Goal: Check status: Check status

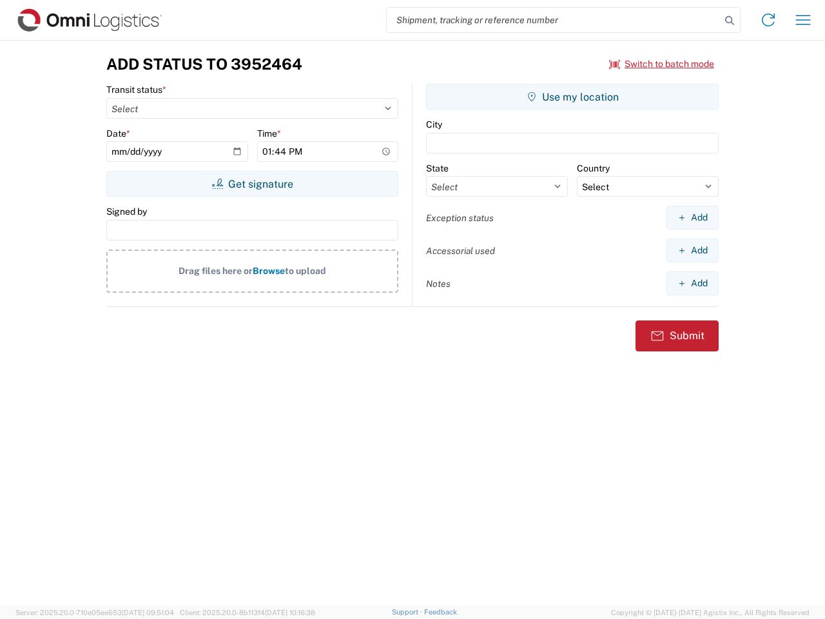
click at [554, 20] on input "search" at bounding box center [554, 20] width 334 height 25
click at [730, 21] on icon at bounding box center [730, 21] width 18 height 18
click at [769, 20] on icon at bounding box center [768, 20] width 21 height 21
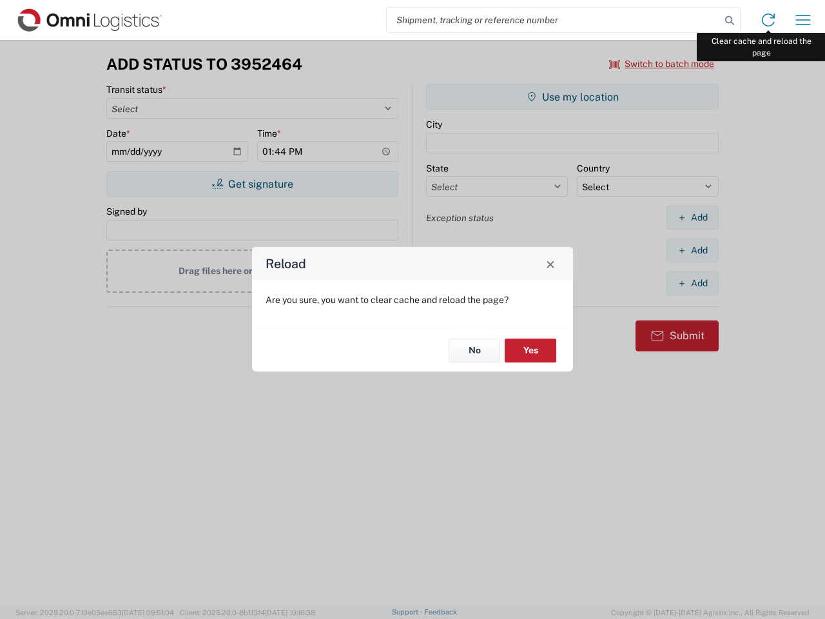
click at [803, 20] on div "Reload Are you sure, you want to clear cache and reload the page? No Yes" at bounding box center [412, 309] width 825 height 619
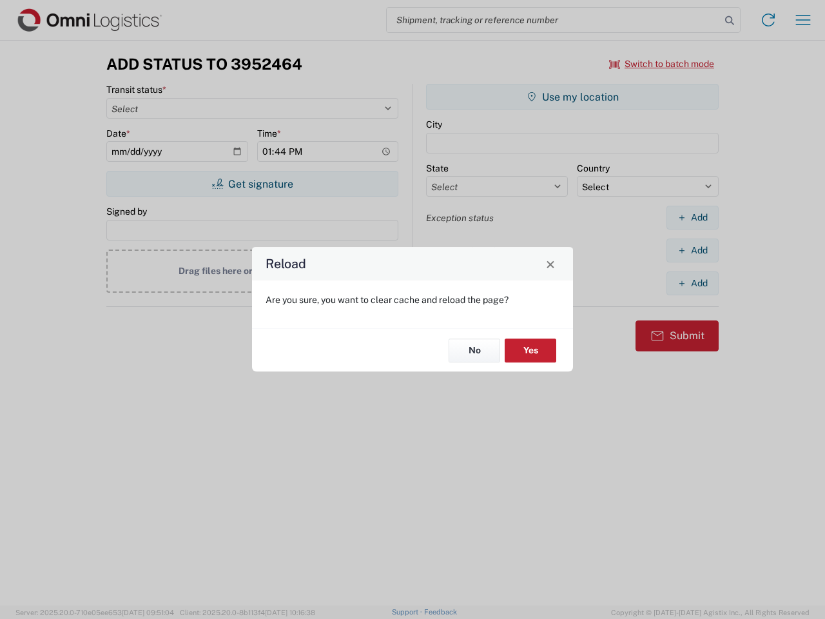
click at [662, 64] on div "Reload Are you sure, you want to clear cache and reload the page? No Yes" at bounding box center [412, 309] width 825 height 619
click at [252, 184] on div "Reload Are you sure, you want to clear cache and reload the page? No Yes" at bounding box center [412, 309] width 825 height 619
click at [573, 97] on div "Reload Are you sure, you want to clear cache and reload the page? No Yes" at bounding box center [412, 309] width 825 height 619
click at [693, 217] on div "Reload Are you sure, you want to clear cache and reload the page? No Yes" at bounding box center [412, 309] width 825 height 619
click at [693, 250] on div "Reload Are you sure, you want to clear cache and reload the page? No Yes" at bounding box center [412, 309] width 825 height 619
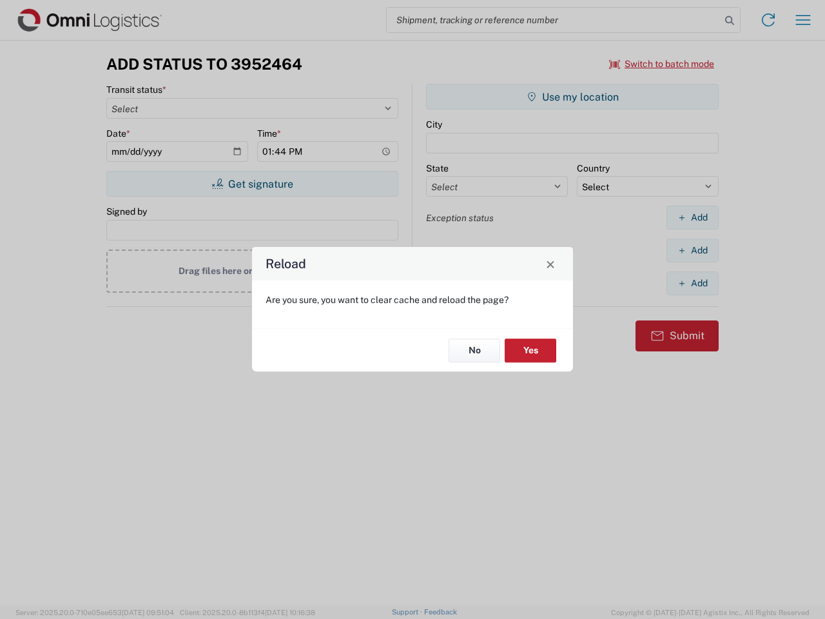
click at [693, 283] on div "Reload Are you sure, you want to clear cache and reload the page? No Yes" at bounding box center [412, 309] width 825 height 619
